Goal: Transaction & Acquisition: Purchase product/service

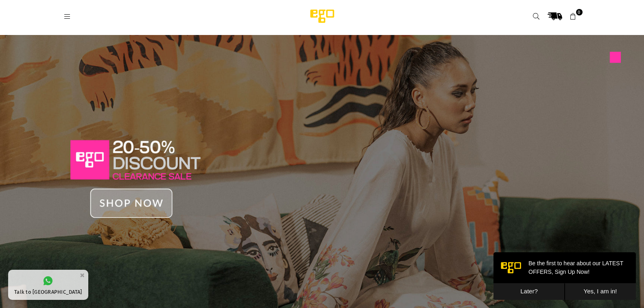
click at [131, 162] on img at bounding box center [322, 172] width 644 height 275
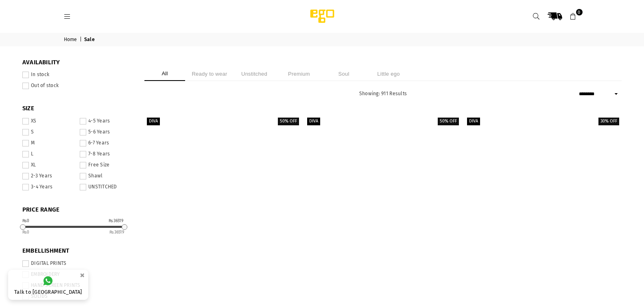
select select "******"
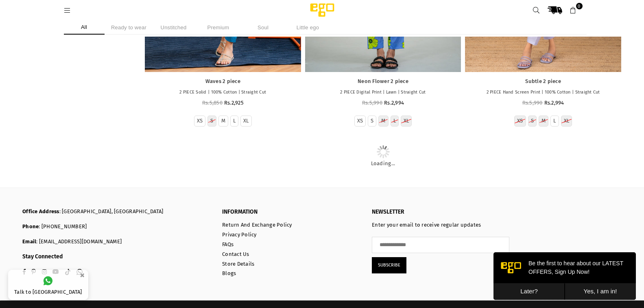
scroll to position [6292, 0]
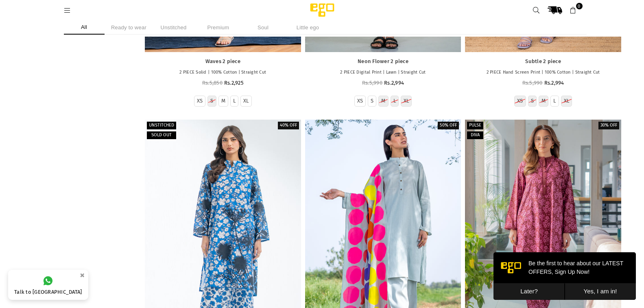
click at [523, 287] on button "Later?" at bounding box center [529, 291] width 71 height 17
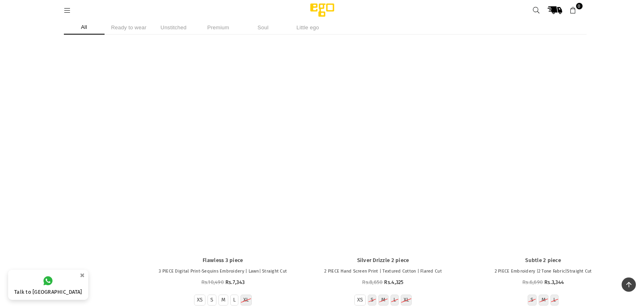
scroll to position [16372, 0]
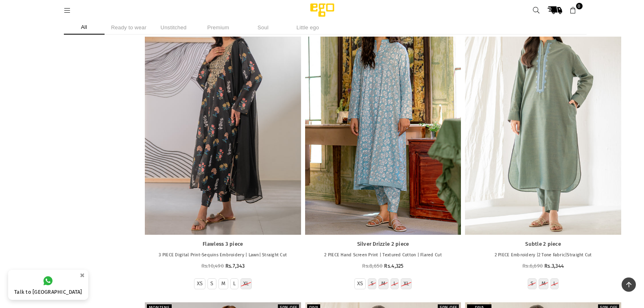
click at [220, 150] on div at bounding box center [223, 118] width 156 height 234
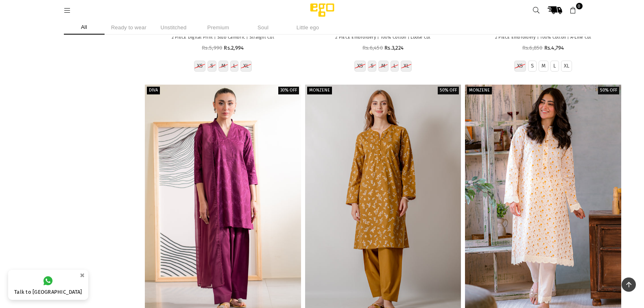
scroll to position [17851, 0]
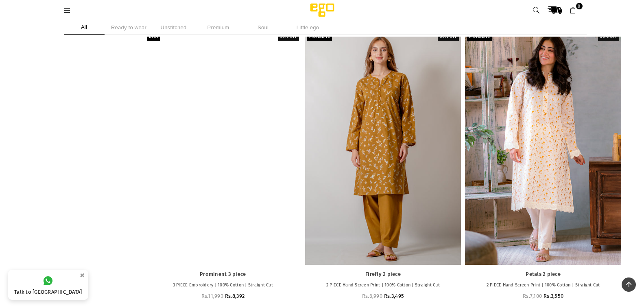
click at [252, 101] on div at bounding box center [223, 148] width 156 height 234
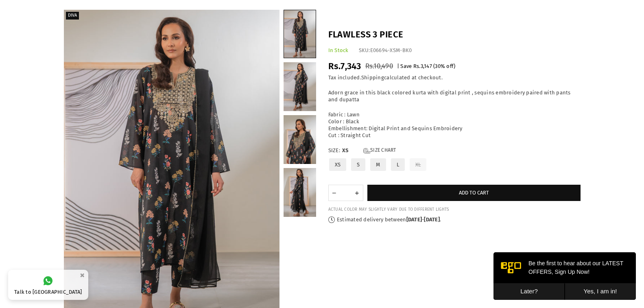
scroll to position [43, 0]
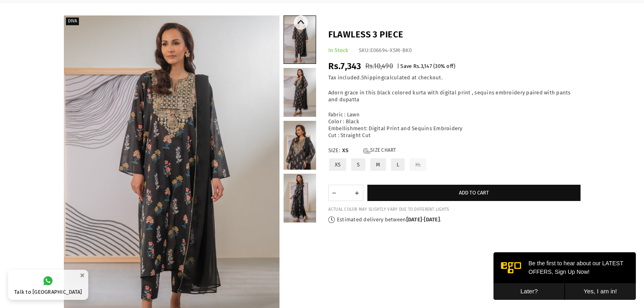
click at [309, 89] on link at bounding box center [300, 92] width 33 height 49
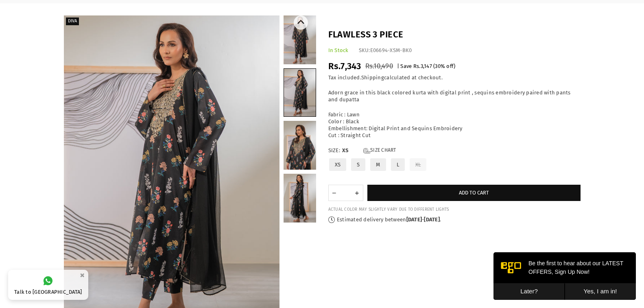
click at [302, 155] on link at bounding box center [300, 145] width 33 height 49
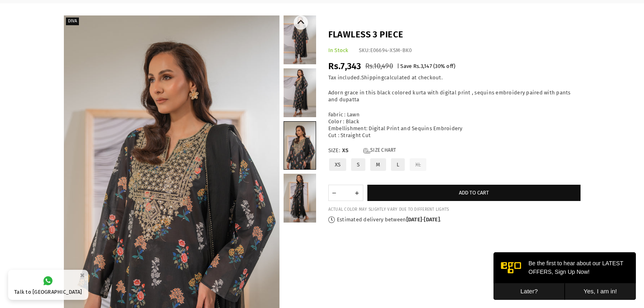
click at [301, 199] on link at bounding box center [300, 198] width 33 height 49
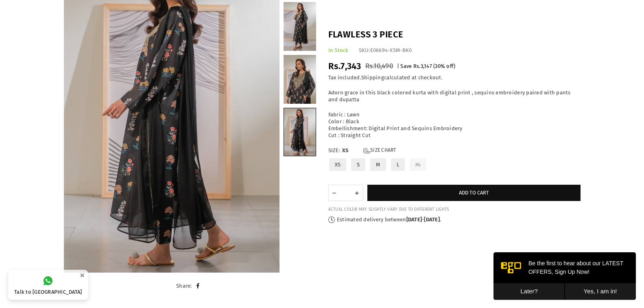
scroll to position [0, 0]
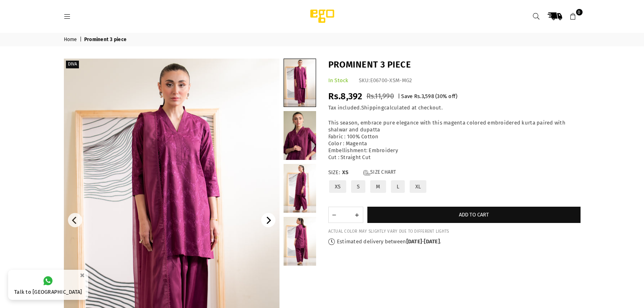
click at [271, 221] on icon "Next" at bounding box center [268, 220] width 7 height 7
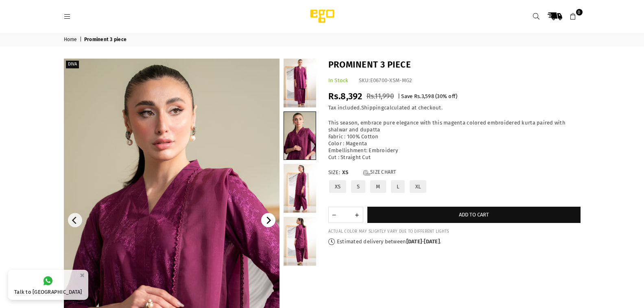
click at [271, 221] on icon "Next" at bounding box center [268, 220] width 7 height 7
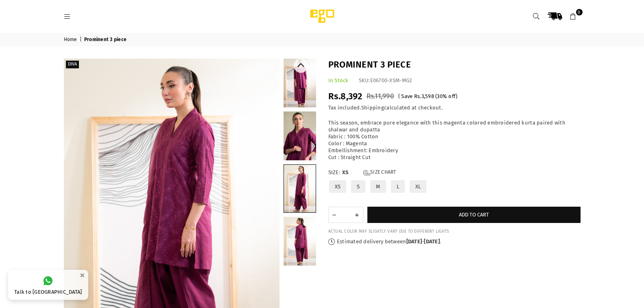
click at [306, 225] on link at bounding box center [300, 241] width 33 height 49
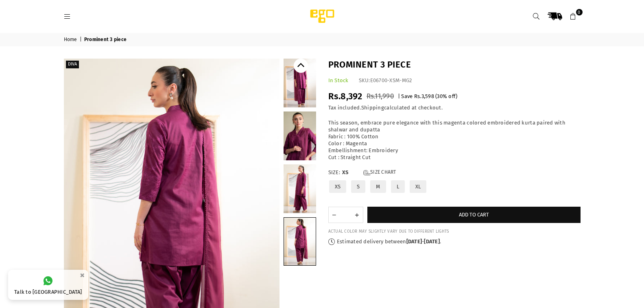
click at [300, 66] on icon "Previous" at bounding box center [300, 65] width 7 height 7
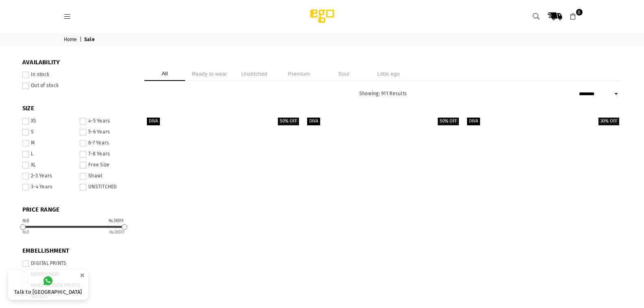
select select "******"
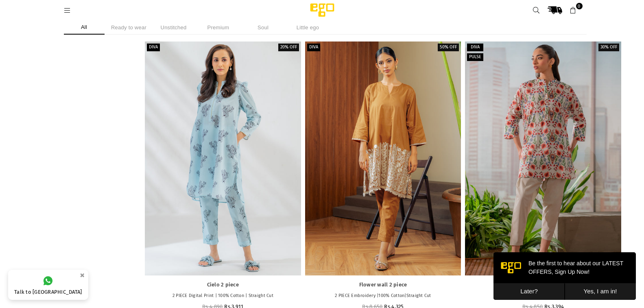
scroll to position [5044, 0]
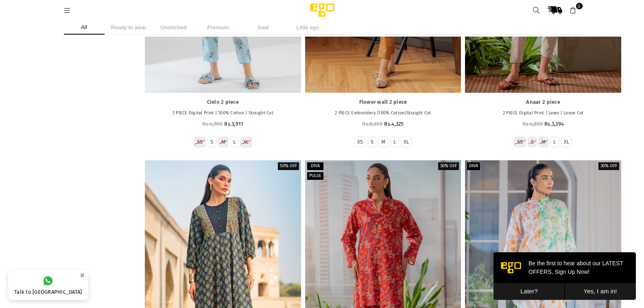
click at [531, 295] on button "Later?" at bounding box center [529, 291] width 71 height 17
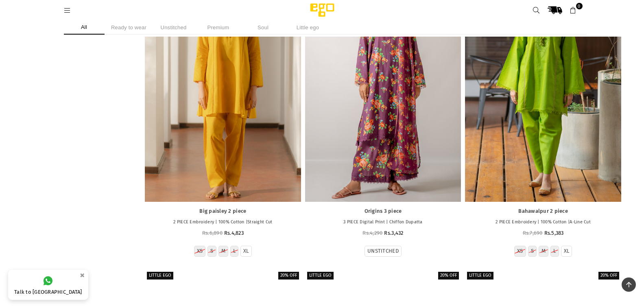
scroll to position [21539, 0]
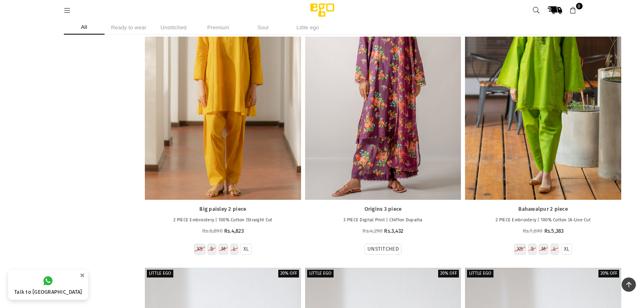
click at [123, 27] on li "Ready to wear" at bounding box center [129, 27] width 41 height 14
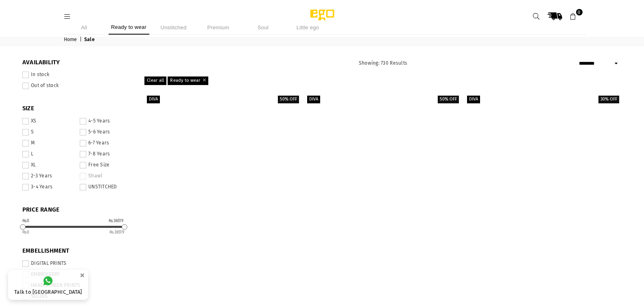
click at [28, 145] on span at bounding box center [25, 143] width 7 height 7
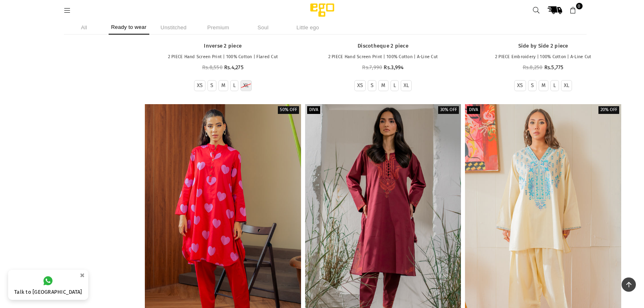
scroll to position [8430, 0]
